Goal: Find specific page/section: Find specific page/section

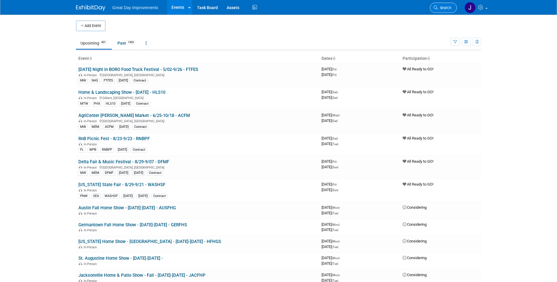
click at [441, 8] on span "Search" at bounding box center [444, 8] width 13 height 4
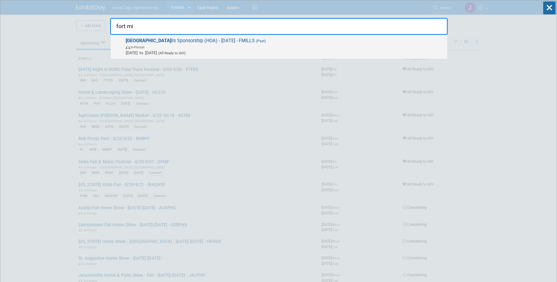
type input "fort mi"
click at [206, 47] on span "In-Person" at bounding box center [285, 47] width 318 height 6
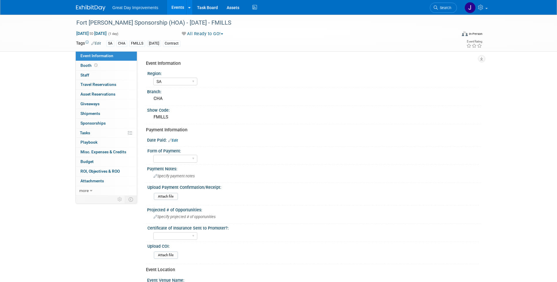
select select "SA"
click at [145, 21] on div "Fort Mills Sponsorship (HOA) - 8/1/25 - FMILLS" at bounding box center [261, 23] width 374 height 11
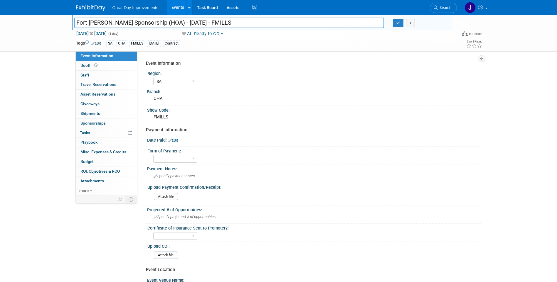
click at [145, 21] on input "Fort Mills Sponsorship (HOA) - 8/1/25 - FMILLS" at bounding box center [229, 23] width 310 height 10
click at [197, 23] on input "Fort Mills Sponsorship (HOA) - 8/1/25 - FMILLS" at bounding box center [229, 23] width 310 height 10
